Goal: Task Accomplishment & Management: Manage account settings

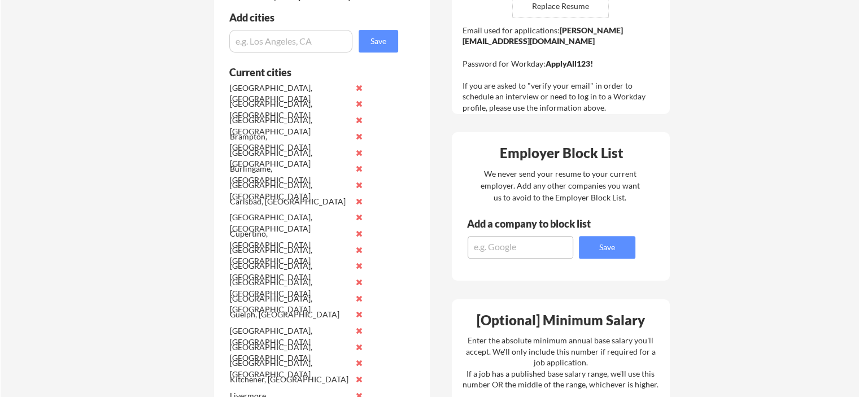
scroll to position [363, 0]
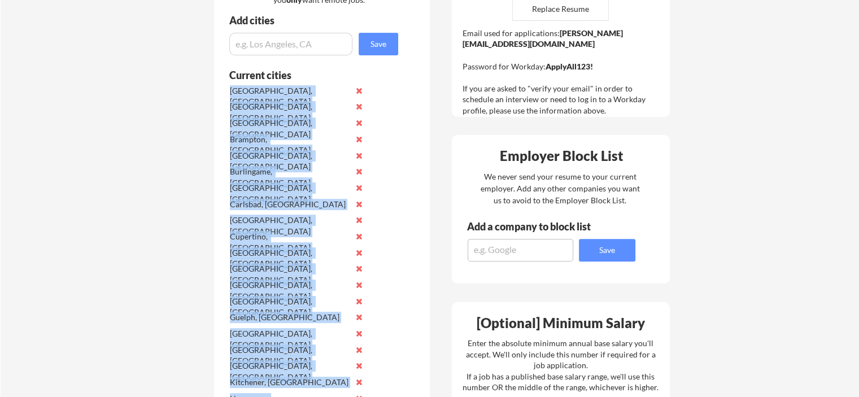
drag, startPoint x: 287, startPoint y: 228, endPoint x: 230, endPoint y: 90, distance: 149.2
copy div "[GEOGRAPHIC_DATA], [GEOGRAPHIC_DATA] [GEOGRAPHIC_DATA], [GEOGRAPHIC_DATA] [GEOG…"
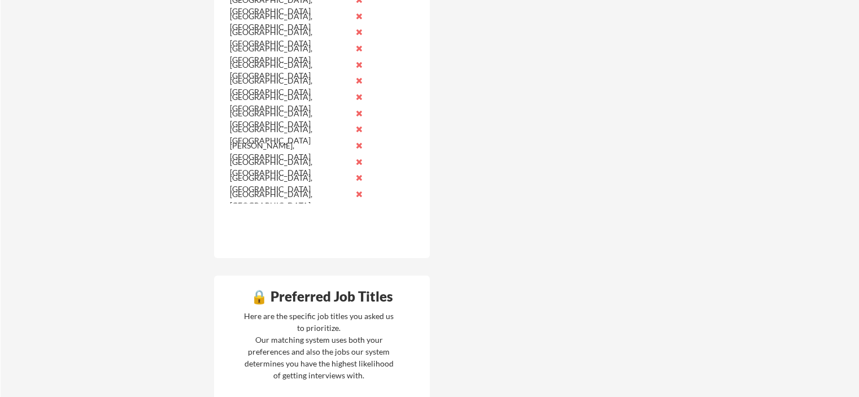
scroll to position [1047, 0]
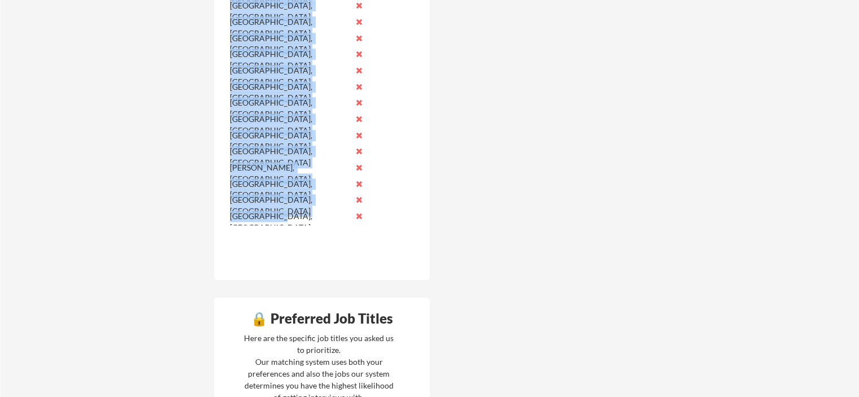
drag, startPoint x: 285, startPoint y: 219, endPoint x: 221, endPoint y: 154, distance: 91.1
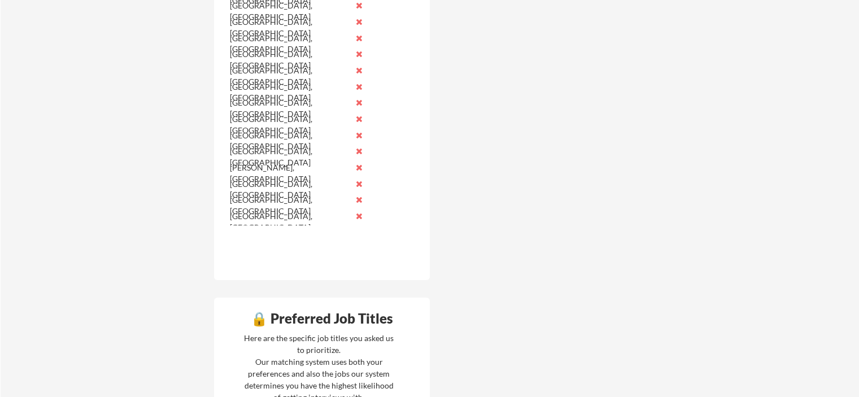
click at [210, 155] on div "🔒 Application Locations List all cities where you would be able to work in-pers…" at bounding box center [442, 91] width 475 height 1725
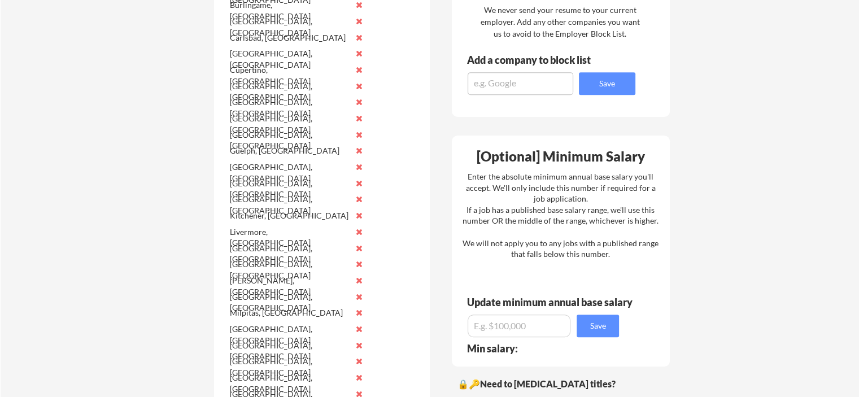
scroll to position [539, 0]
